Goal: Task Accomplishment & Management: Manage account settings

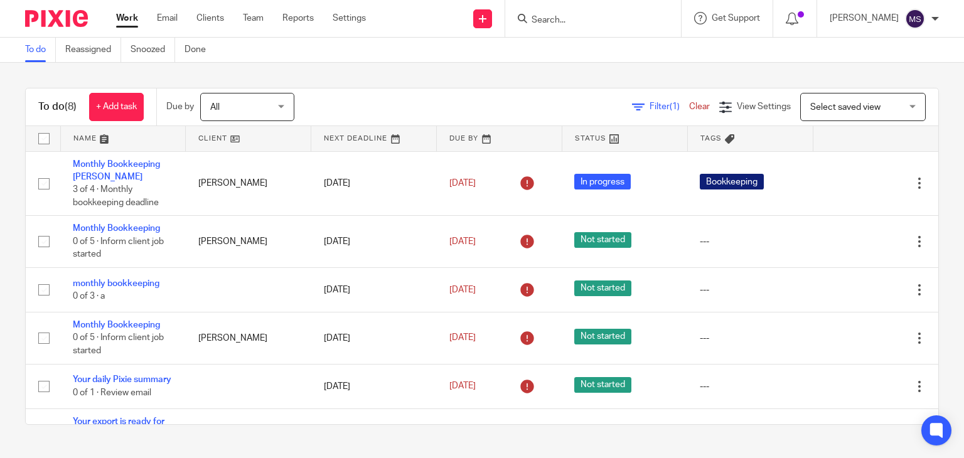
click at [727, 22] on div "Get Support" at bounding box center [727, 18] width 66 height 13
click at [723, 75] on span "Check our documentation" at bounding box center [714, 78] width 130 height 13
click at [219, 103] on span "All" at bounding box center [214, 107] width 9 height 9
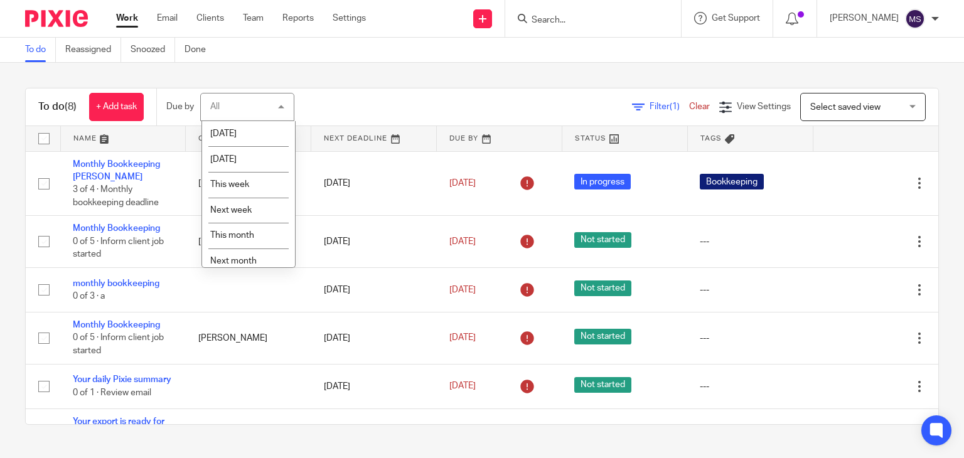
click at [449, 71] on div "To do (8) + Add task Due by All All Today Tomorrow This week Next week This mon…" at bounding box center [482, 256] width 964 height 387
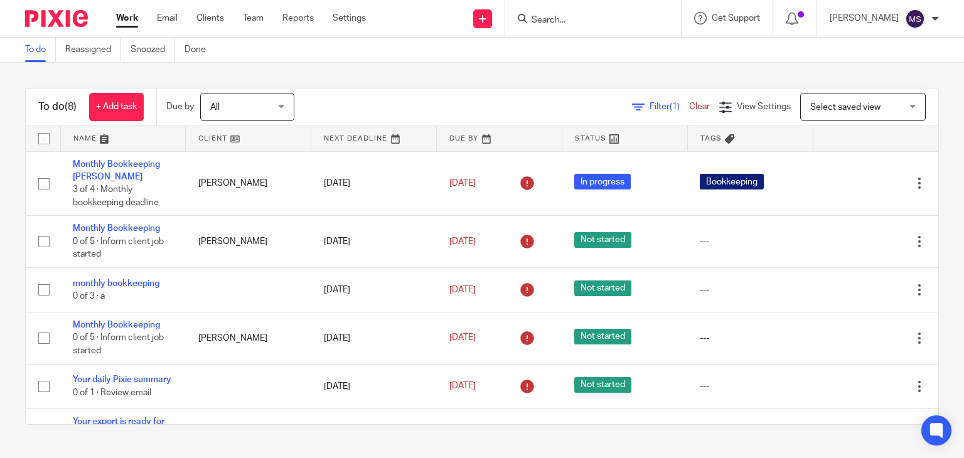
click at [632, 112] on icon at bounding box center [638, 107] width 13 height 13
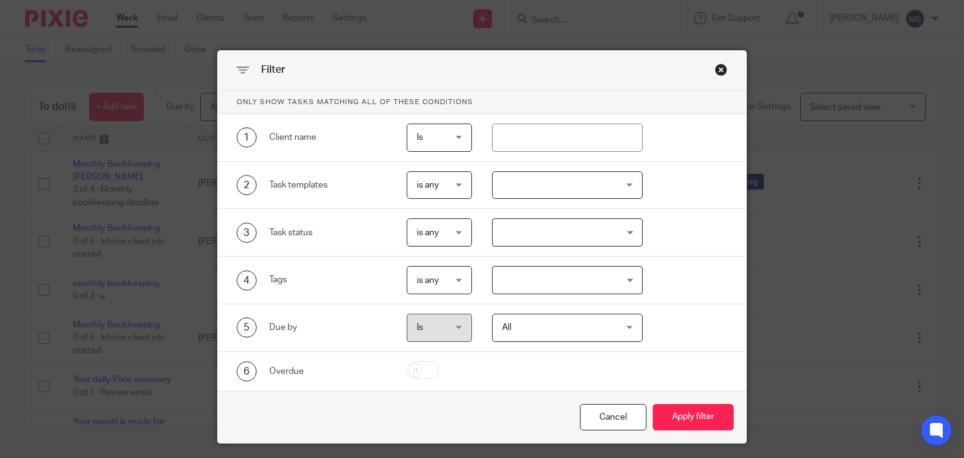
click at [419, 136] on span "Is" at bounding box center [439, 137] width 44 height 26
click at [318, 154] on div "1 Client name Is Is Is Is not is" at bounding box center [482, 138] width 529 height 48
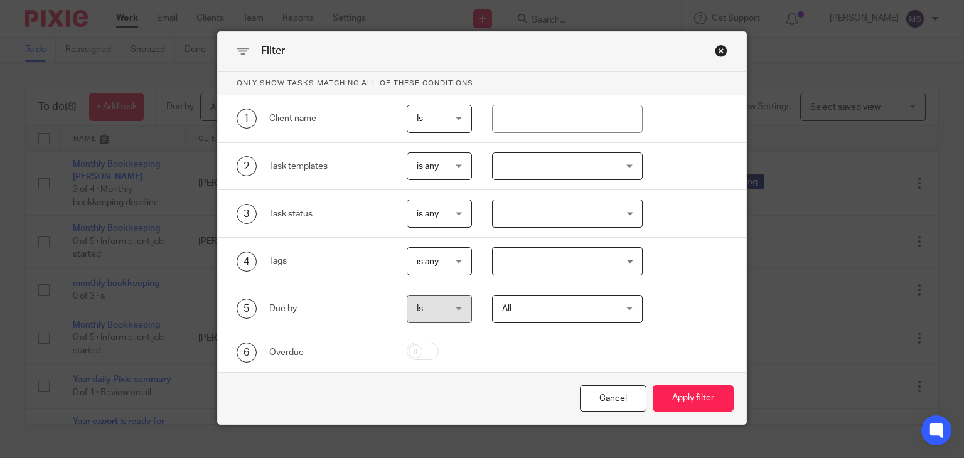
scroll to position [35, 0]
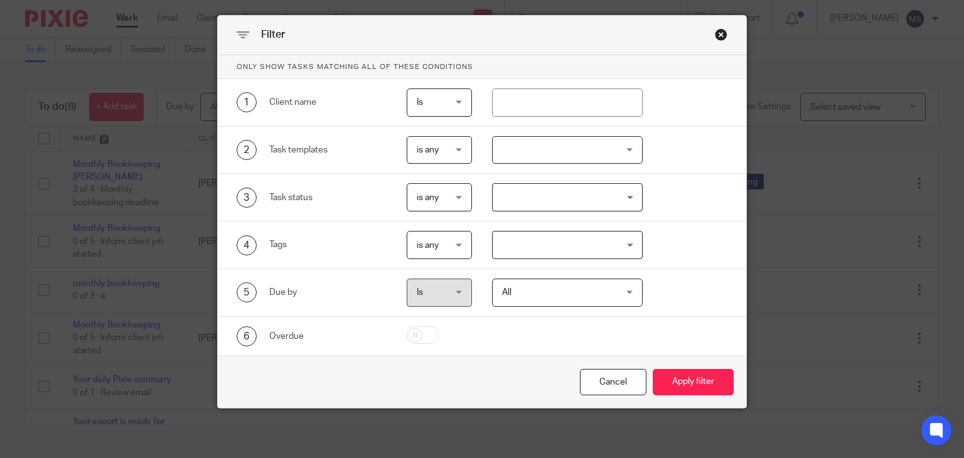
click at [429, 201] on span "is any" at bounding box center [439, 197] width 44 height 26
click at [430, 201] on div "is any is any" at bounding box center [439, 197] width 65 height 28
click at [427, 164] on div "2 Task templates is any is any is any is none is_any New client onboarding Book…" at bounding box center [482, 151] width 529 height 48
click at [598, 375] on div "Cancel" at bounding box center [613, 382] width 66 height 27
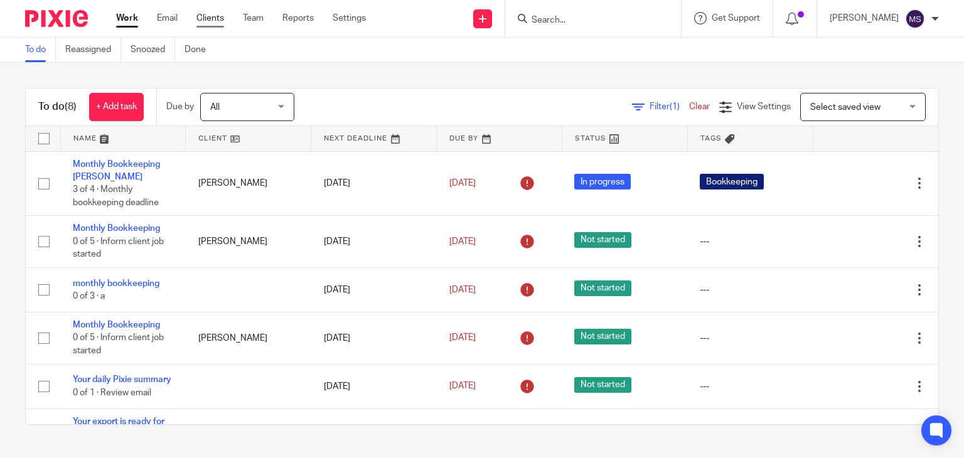
click at [211, 21] on link "Clients" at bounding box center [210, 18] width 28 height 13
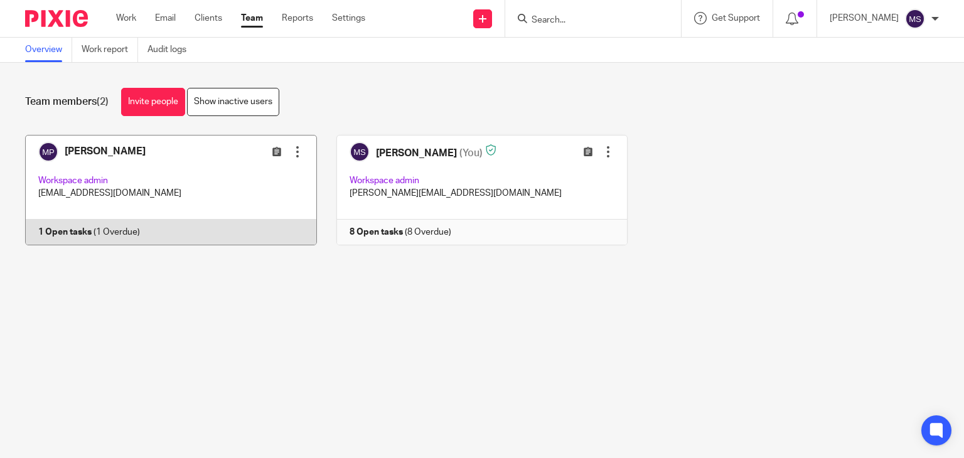
click at [61, 181] on link at bounding box center [161, 190] width 311 height 110
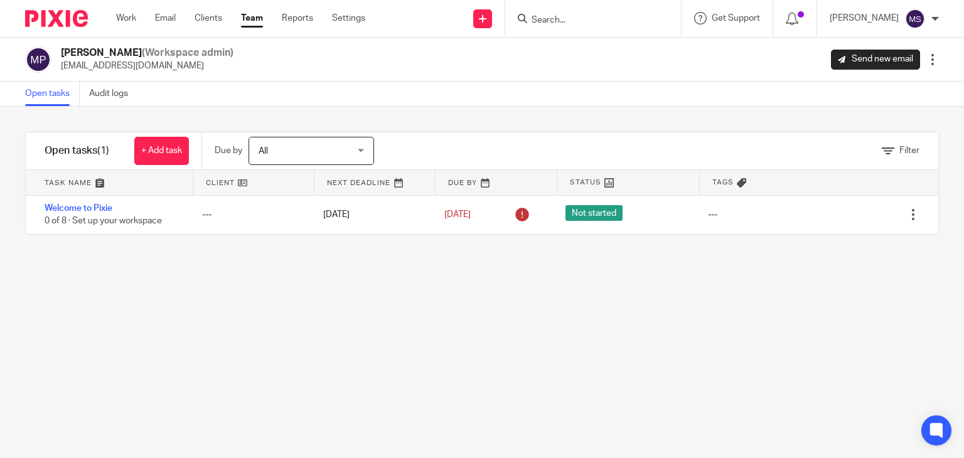
click at [287, 155] on span "All" at bounding box center [304, 150] width 92 height 26
click at [289, 155] on div "All All" at bounding box center [310, 151] width 125 height 28
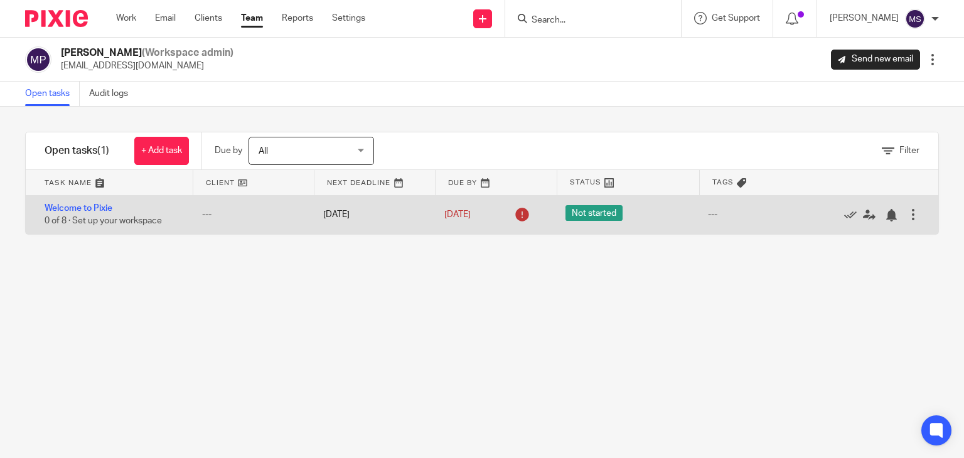
click at [906, 214] on div at bounding box center [912, 214] width 13 height 13
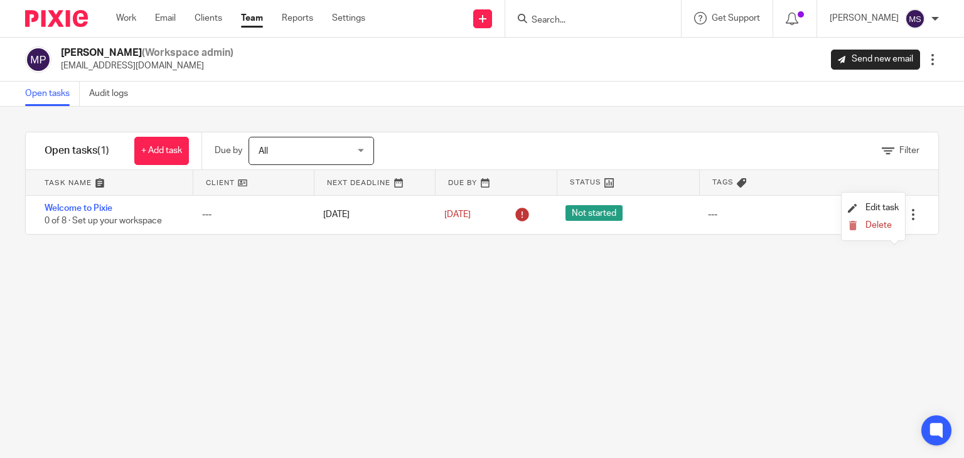
click at [826, 166] on div "Filter" at bounding box center [671, 150] width 533 height 37
click at [141, 146] on link "+ Add task" at bounding box center [161, 151] width 55 height 28
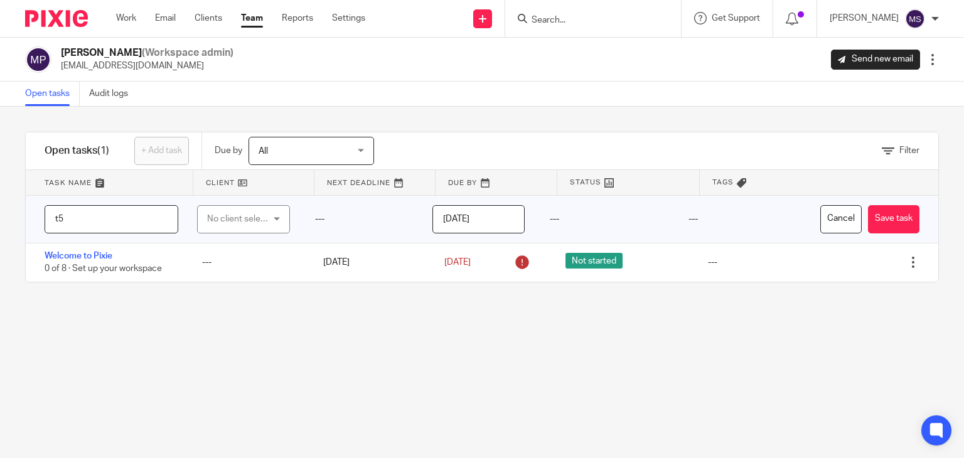
type input "t5"
click at [275, 215] on div "No client selected" at bounding box center [243, 219] width 92 height 28
click at [231, 313] on li "[PERSON_NAME]" at bounding box center [238, 308] width 88 height 26
click at [868, 217] on button "Save task" at bounding box center [893, 219] width 51 height 28
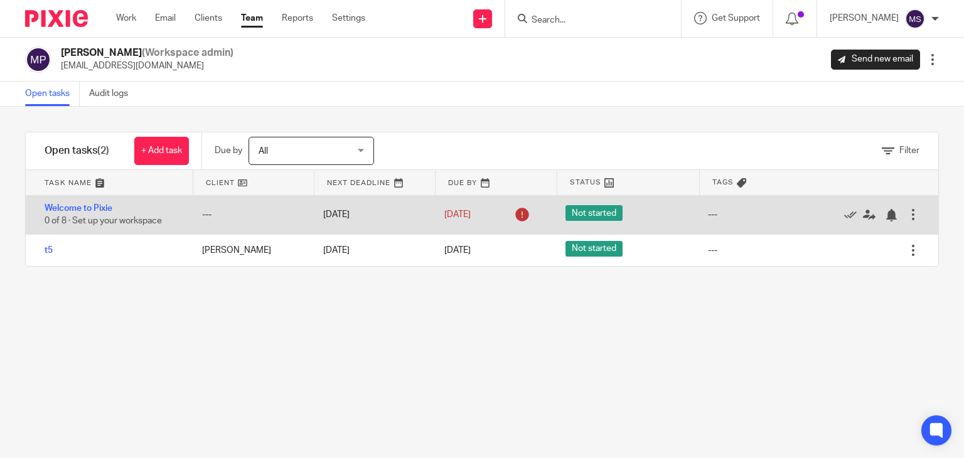
click at [906, 216] on div at bounding box center [912, 214] width 13 height 13
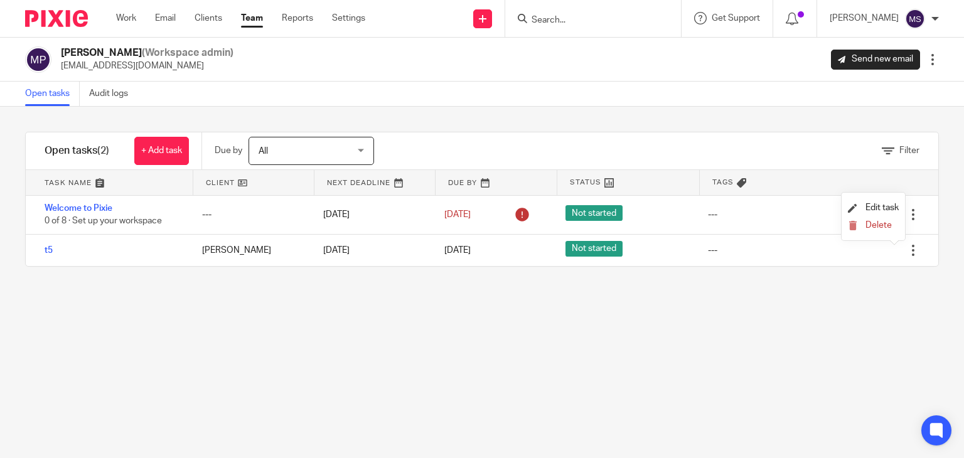
click at [837, 147] on div "Filter" at bounding box center [671, 150] width 533 height 37
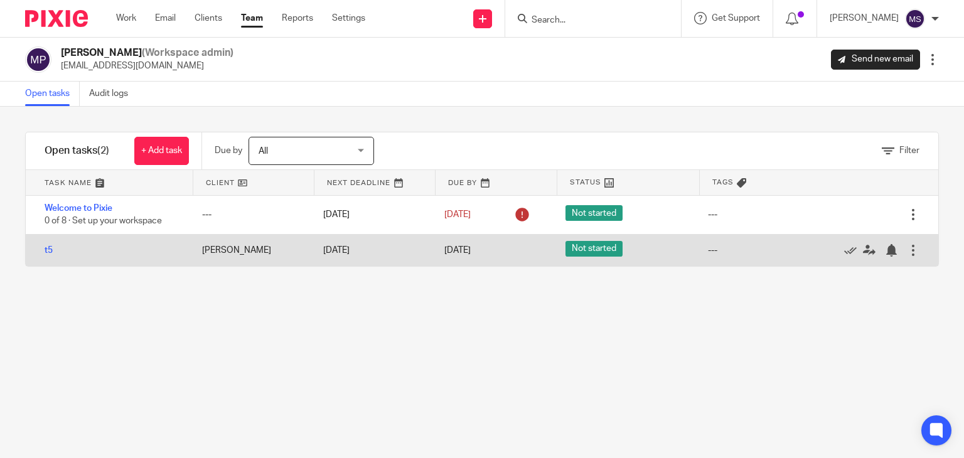
click at [889, 237] on div "Edit task Delete" at bounding box center [887, 250] width 100 height 31
click at [906, 244] on div at bounding box center [912, 250] width 13 height 13
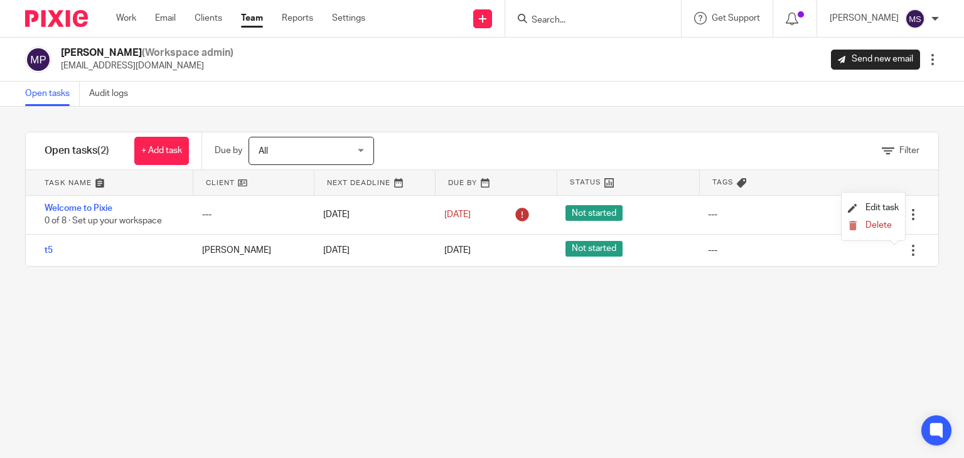
drag, startPoint x: 788, startPoint y: 111, endPoint x: 801, endPoint y: 118, distance: 14.9
click at [787, 111] on div "Filter tasks Only show tasks matching all of these conditions 1 Client name Is …" at bounding box center [482, 282] width 964 height 351
click at [899, 152] on span "Filter" at bounding box center [909, 150] width 20 height 9
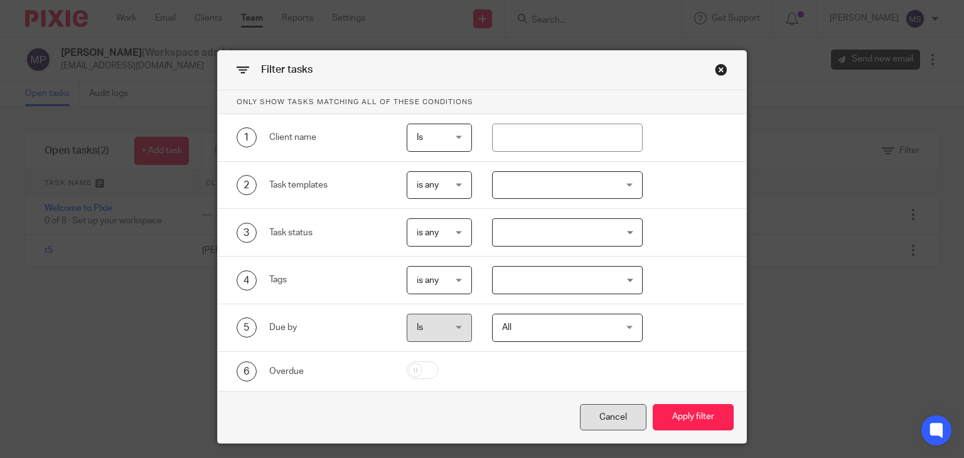
click at [617, 404] on div "Cancel" at bounding box center [613, 417] width 66 height 27
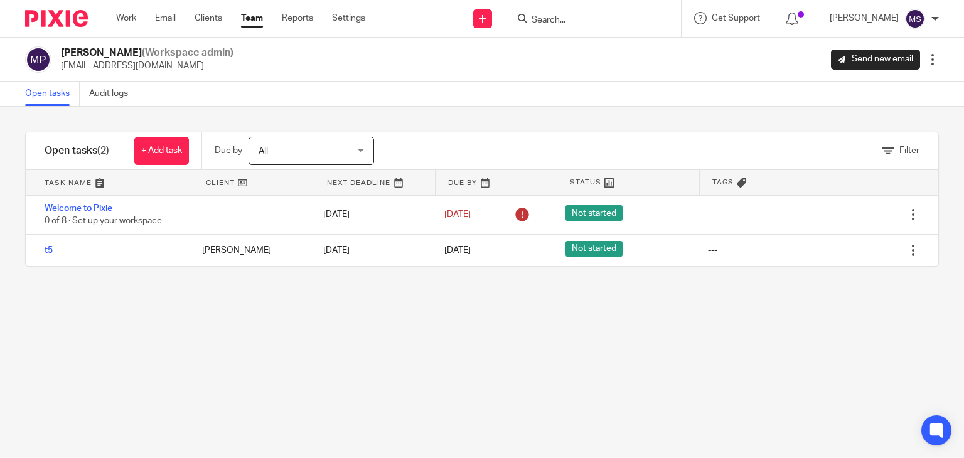
click at [294, 147] on span "All" at bounding box center [304, 150] width 92 height 26
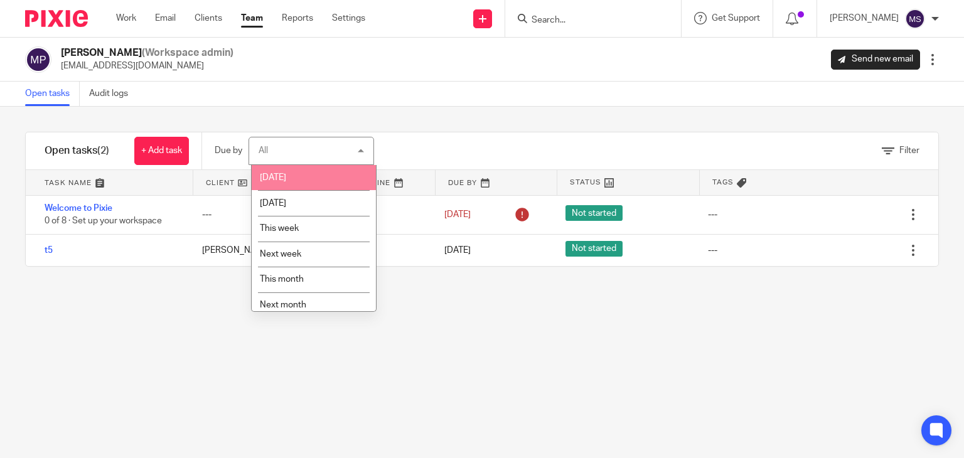
click at [563, 104] on div "Open tasks Audit logs" at bounding box center [482, 94] width 964 height 25
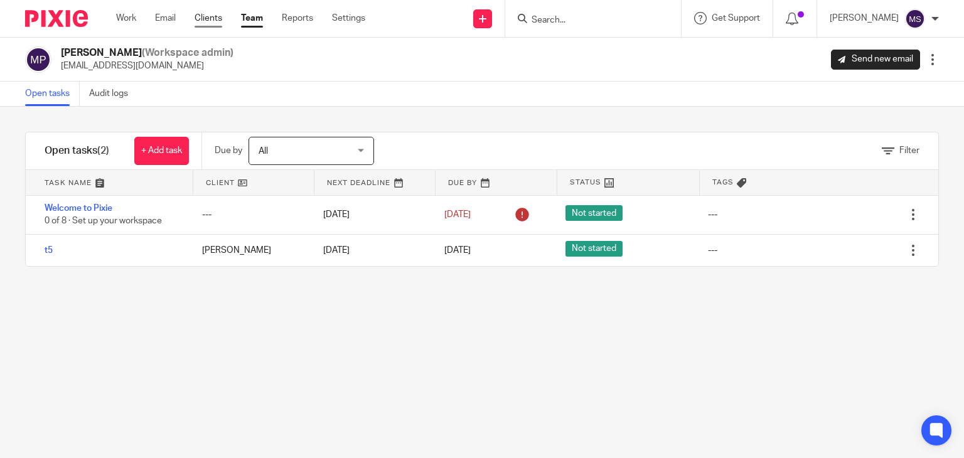
click at [199, 18] on link "Clients" at bounding box center [208, 18] width 28 height 13
click at [136, 15] on link "Work" at bounding box center [126, 18] width 20 height 13
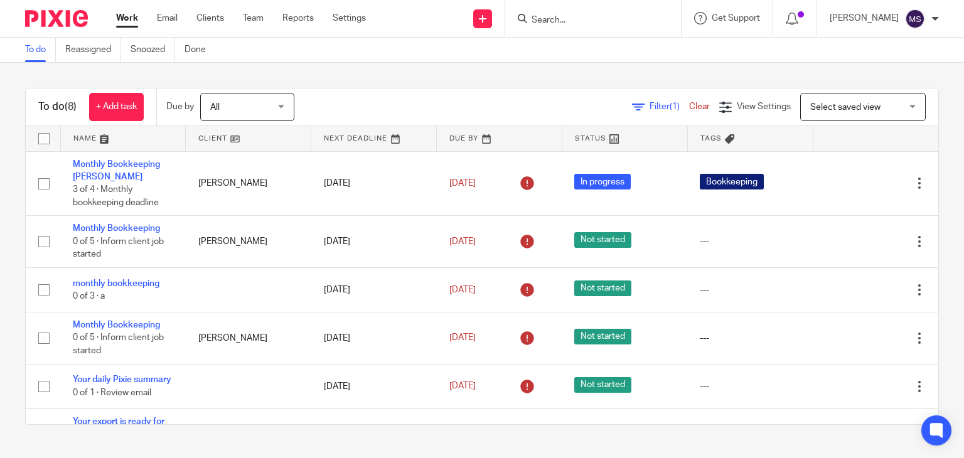
click at [136, 15] on link "Work" at bounding box center [127, 18] width 22 height 13
click at [95, 55] on link "Reassigned" at bounding box center [93, 50] width 56 height 24
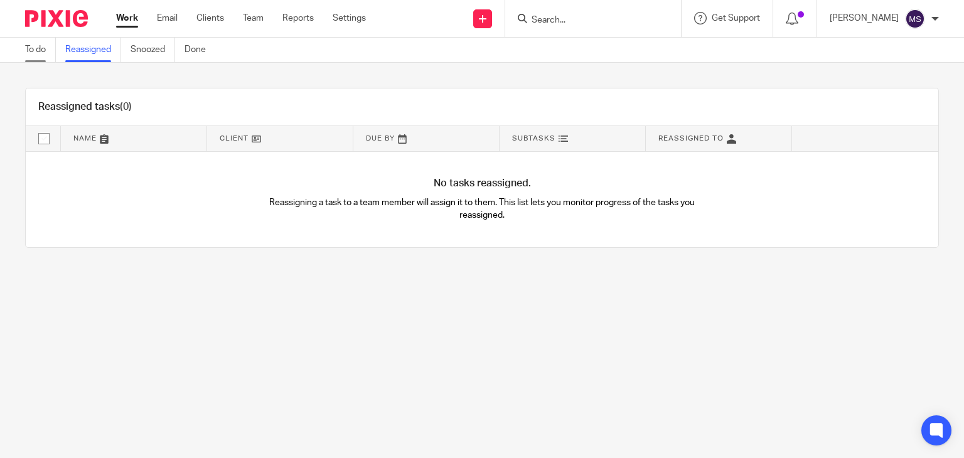
click at [39, 50] on link "To do" at bounding box center [40, 50] width 31 height 24
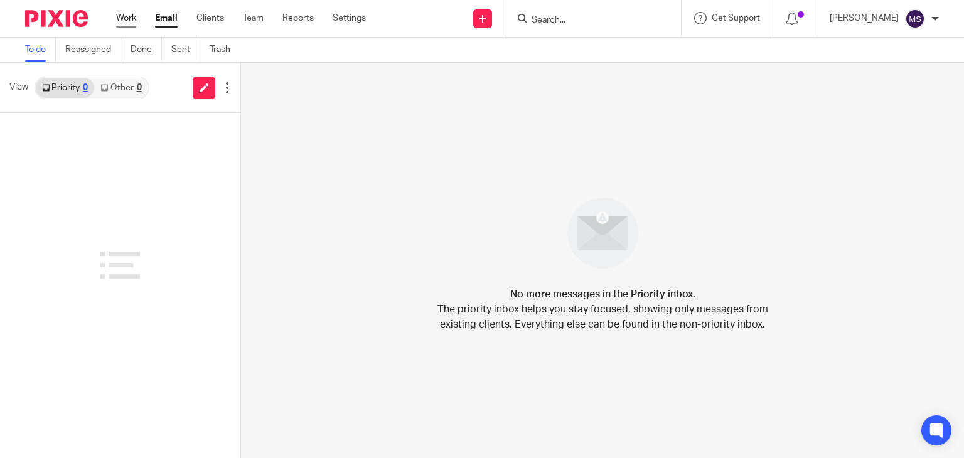
click at [130, 21] on link "Work" at bounding box center [126, 18] width 20 height 13
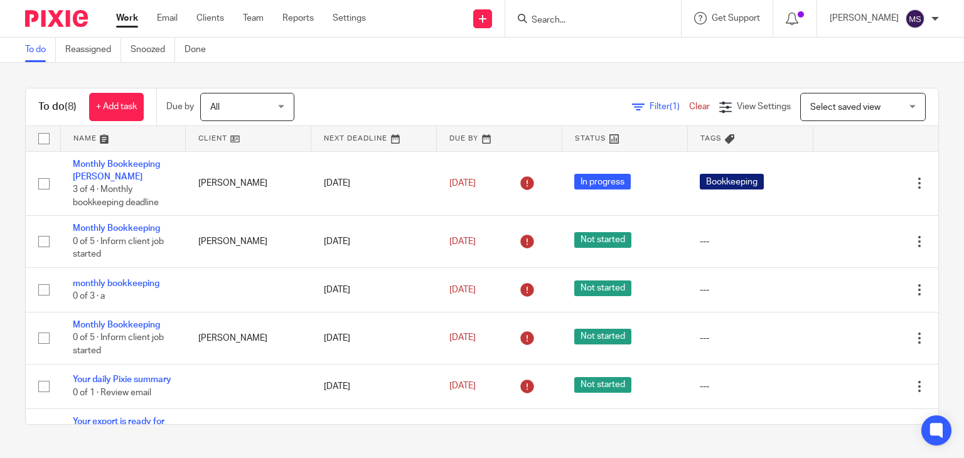
click at [689, 111] on link "Clear" at bounding box center [699, 106] width 21 height 9
click at [736, 110] on span "View Settings" at bounding box center [763, 106] width 54 height 9
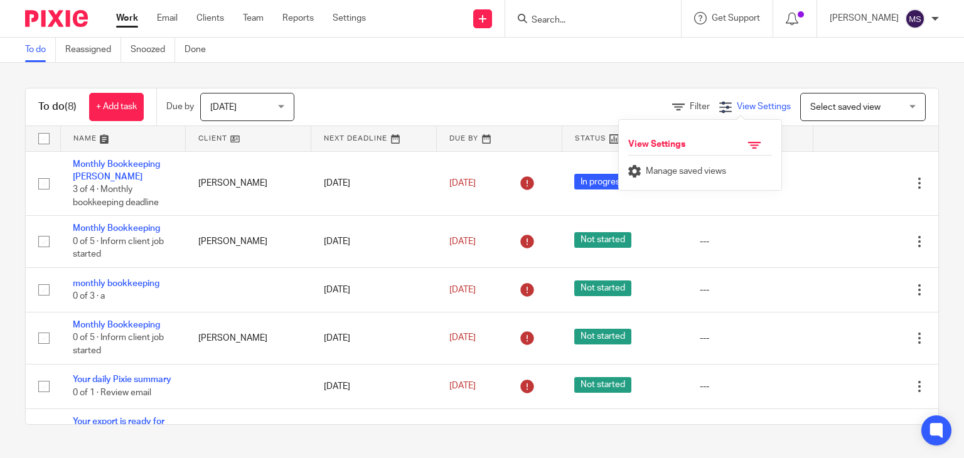
click at [736, 110] on span "View Settings" at bounding box center [763, 106] width 54 height 9
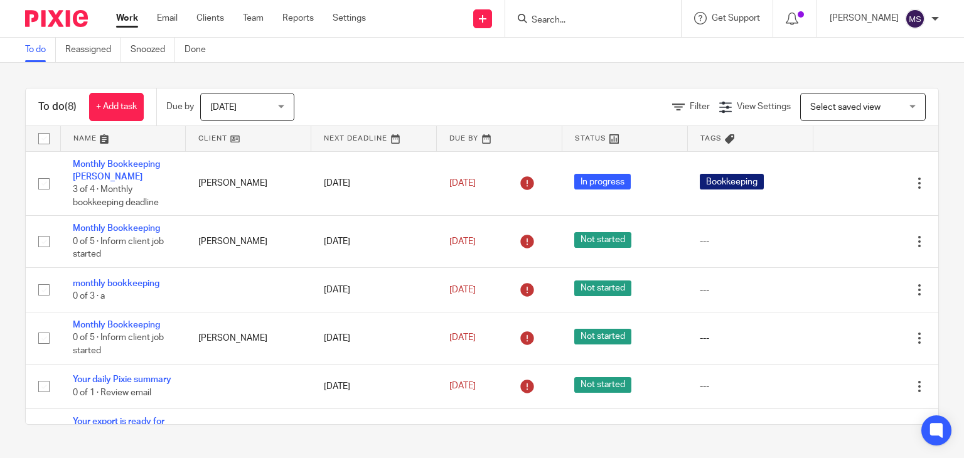
click at [800, 112] on div "Select saved view Select saved view" at bounding box center [862, 107] width 125 height 28
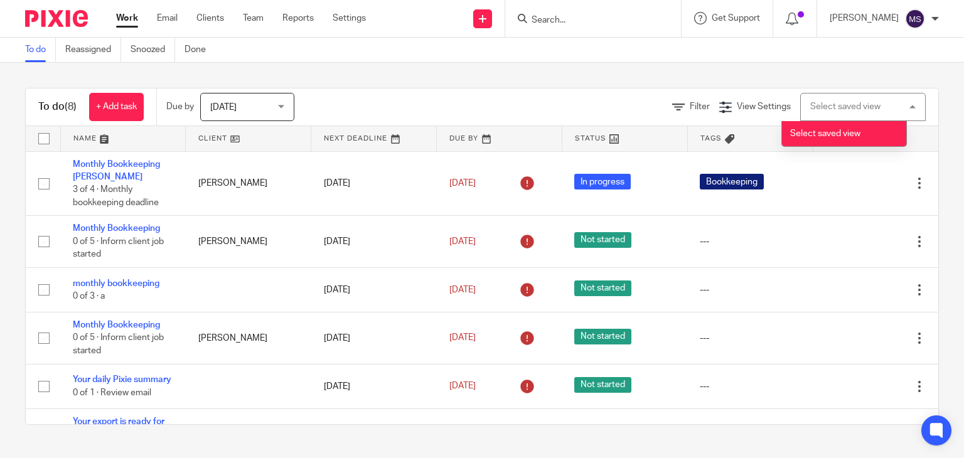
click at [800, 112] on div "Select saved view Select saved view" at bounding box center [862, 107] width 125 height 28
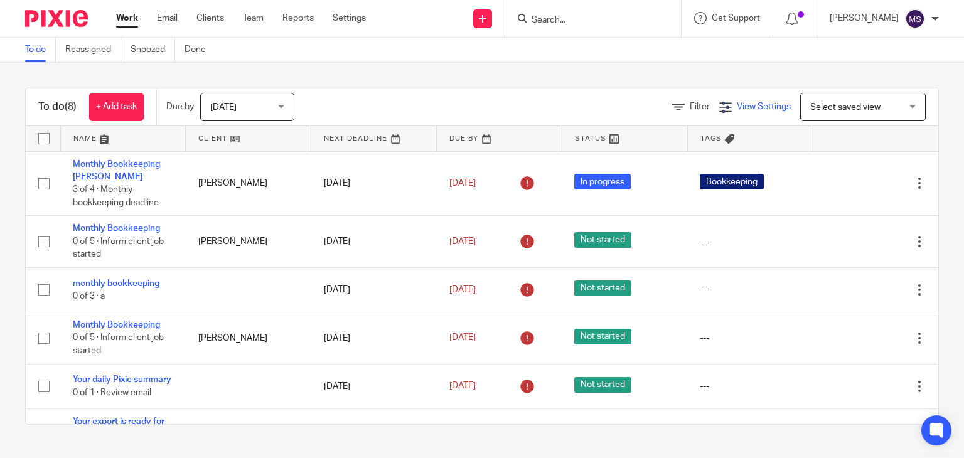
click at [736, 109] on span "View Settings" at bounding box center [763, 106] width 54 height 9
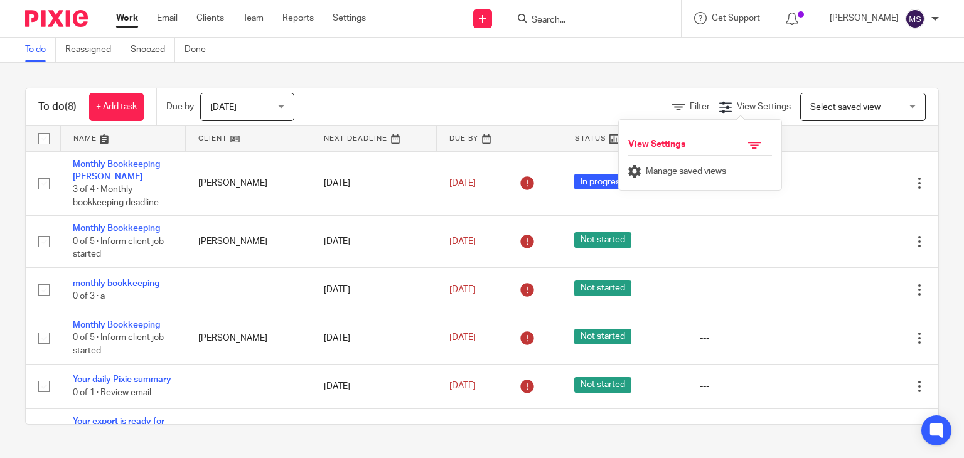
click at [445, 110] on div "Filter View Settings View Settings Manage saved views Select saved view Select …" at bounding box center [627, 107] width 622 height 28
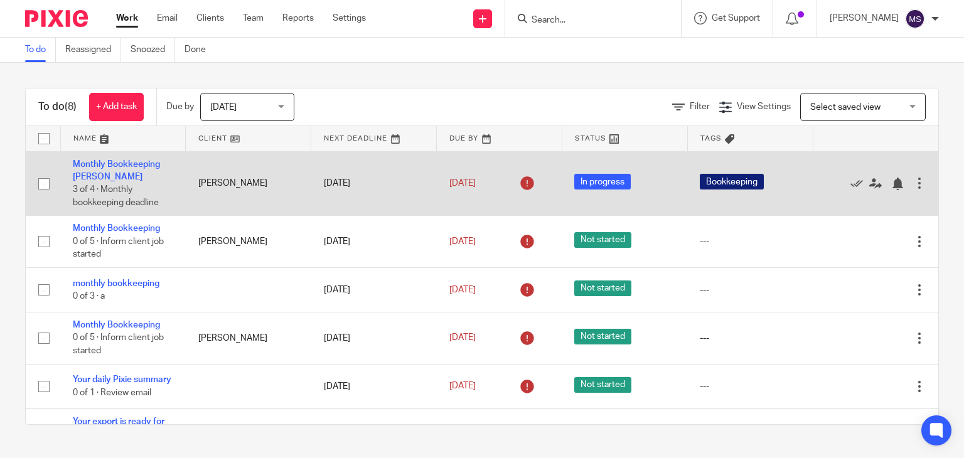
click at [43, 185] on input "checkbox" at bounding box center [44, 184] width 24 height 24
checkbox input "true"
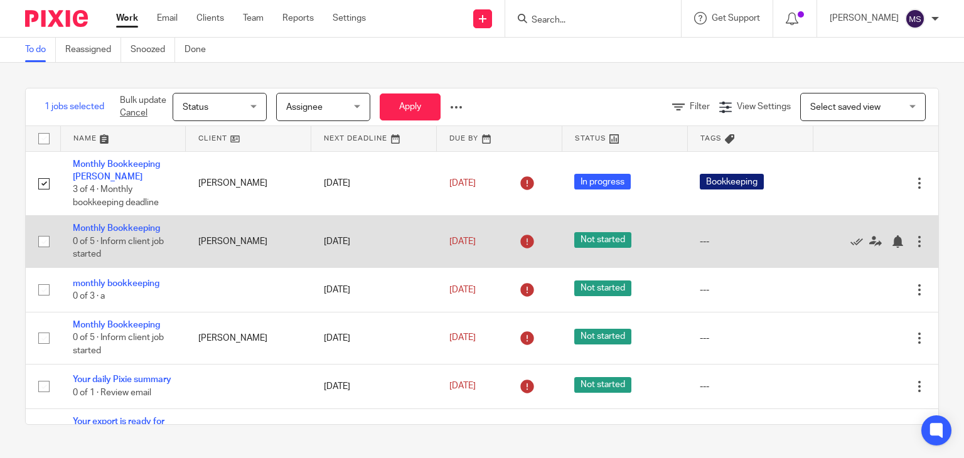
click at [41, 247] on input "checkbox" at bounding box center [44, 242] width 24 height 24
checkbox input "true"
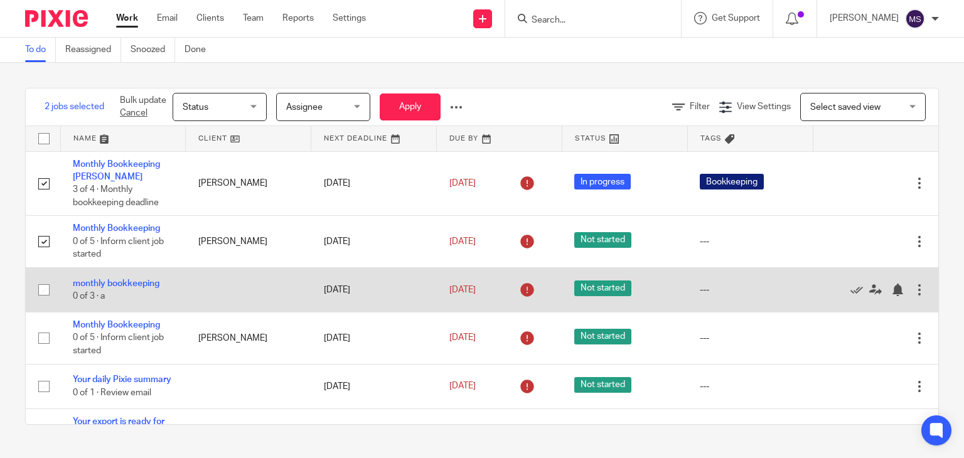
click at [43, 292] on input "checkbox" at bounding box center [44, 290] width 24 height 24
checkbox input "true"
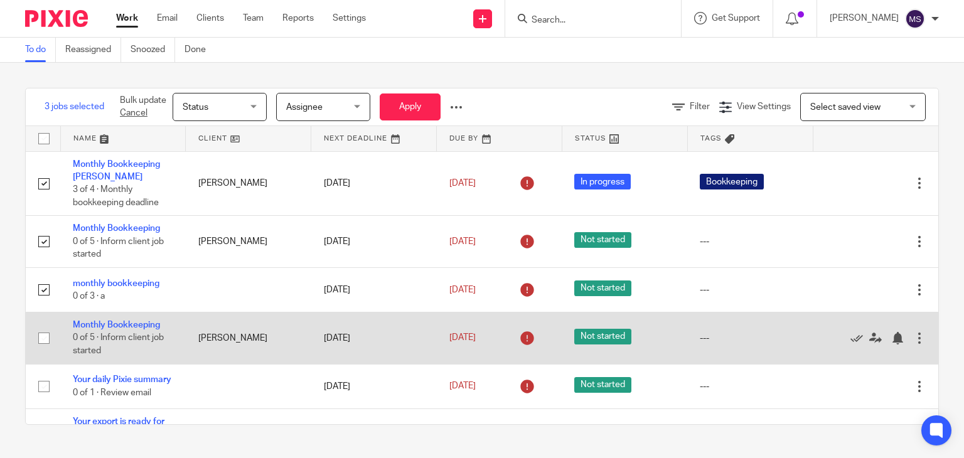
click at [45, 343] on input "checkbox" at bounding box center [44, 338] width 24 height 24
checkbox input "true"
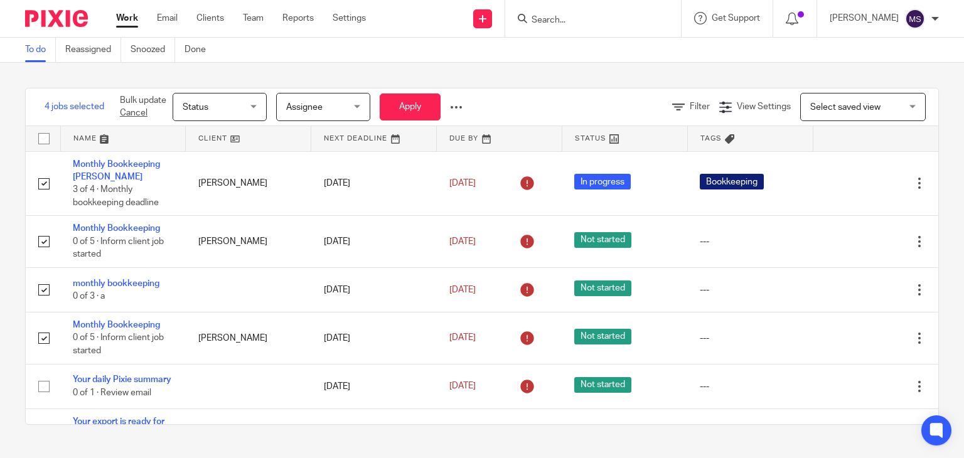
click at [326, 100] on span "Assignee" at bounding box center [319, 106] width 66 height 26
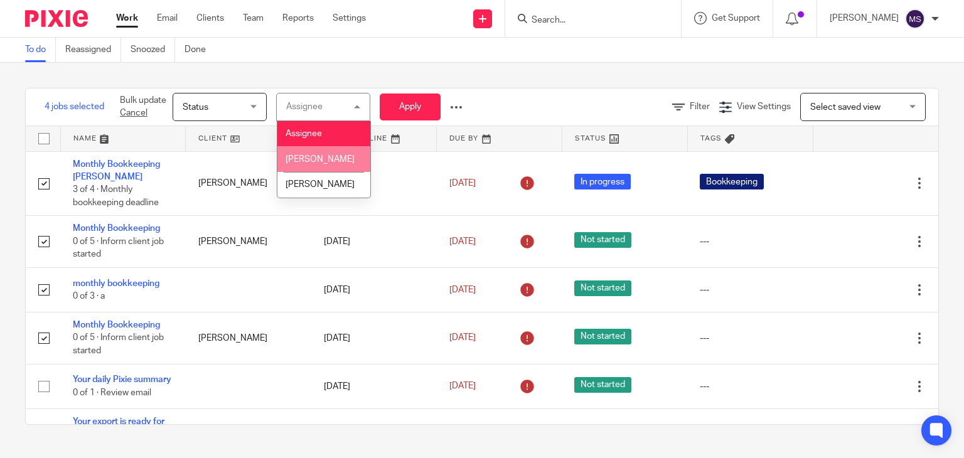
click at [309, 164] on li "[PERSON_NAME]" at bounding box center [323, 159] width 93 height 26
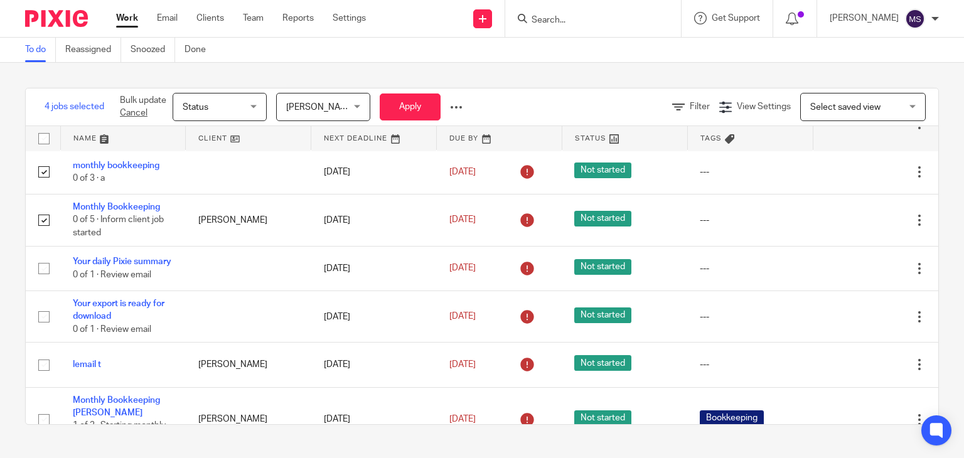
scroll to position [154, 0]
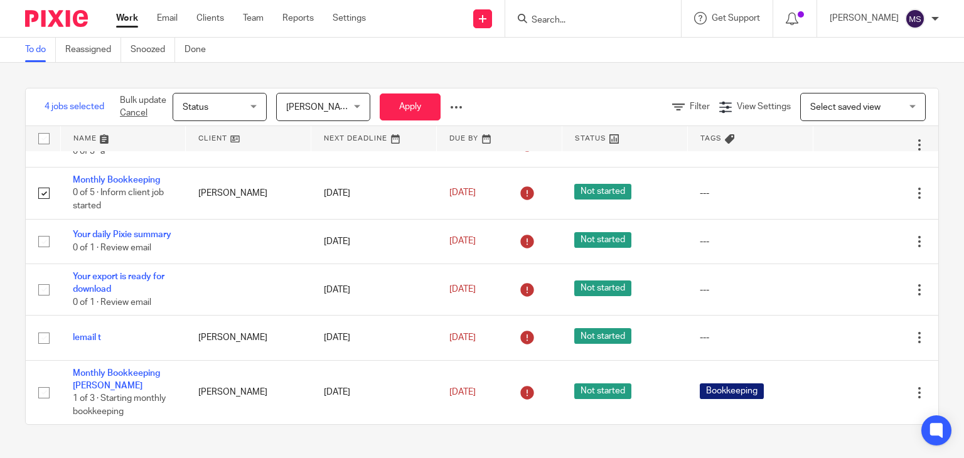
click at [457, 105] on div at bounding box center [456, 107] width 13 height 13
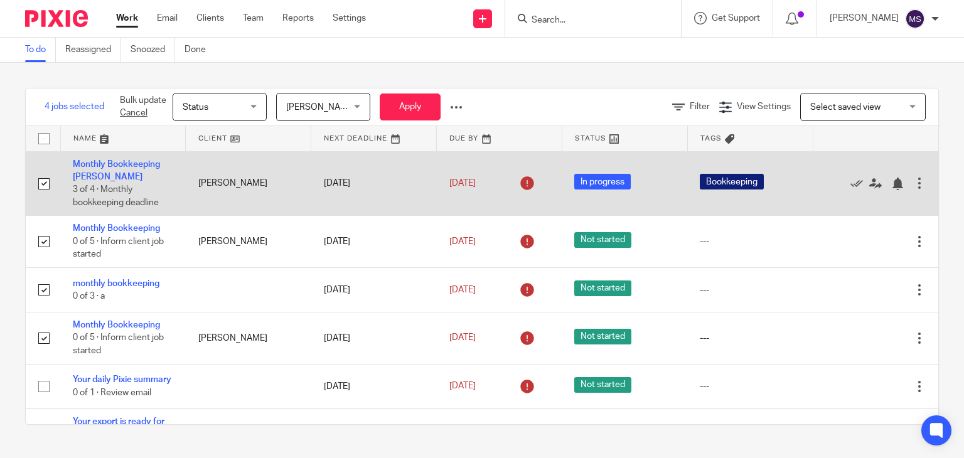
click at [913, 184] on div at bounding box center [919, 183] width 13 height 13
